Goal: Check status: Check status

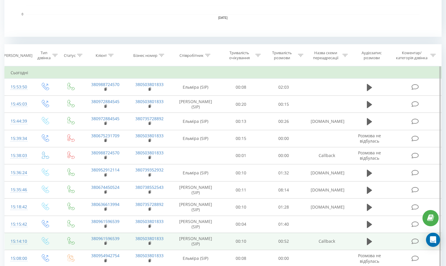
scroll to position [124, 0]
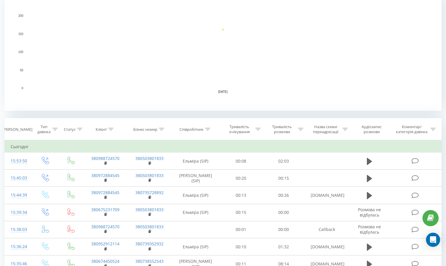
scroll to position [147, 0]
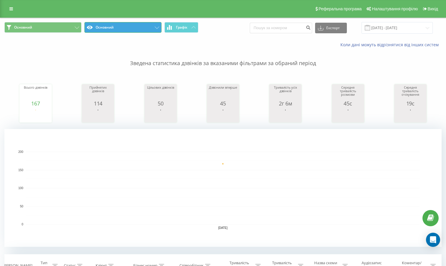
click at [138, 28] on button "Основний" at bounding box center [122, 27] width 77 height 11
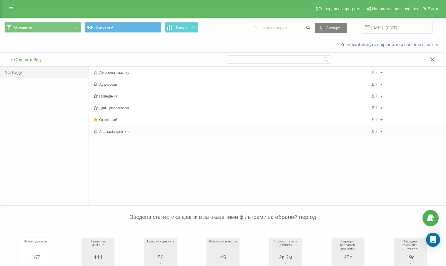
click at [107, 131] on span "AI-аналіз дзвінків" at bounding box center [233, 131] width 278 height 4
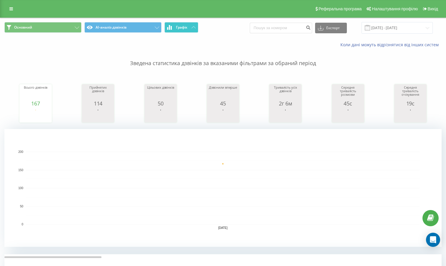
click at [186, 28] on span "Графік" at bounding box center [181, 27] width 11 height 4
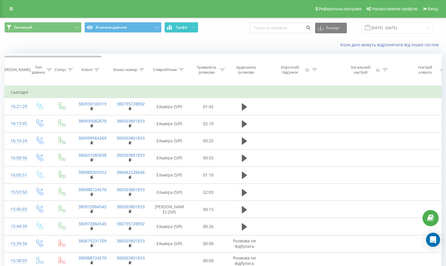
click at [186, 28] on span "Графік" at bounding box center [181, 27] width 11 height 4
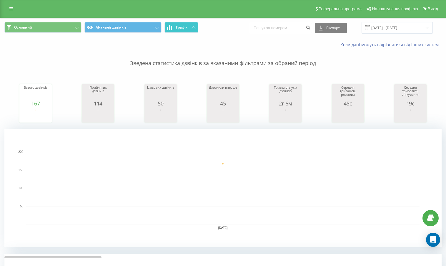
click at [186, 28] on span "Графік" at bounding box center [181, 27] width 11 height 4
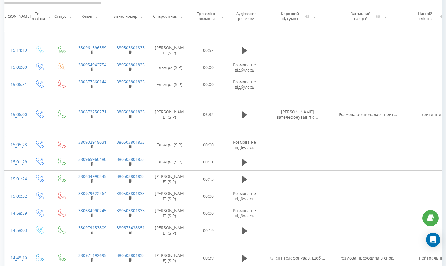
scroll to position [382, 0]
